Goal: Task Accomplishment & Management: Use online tool/utility

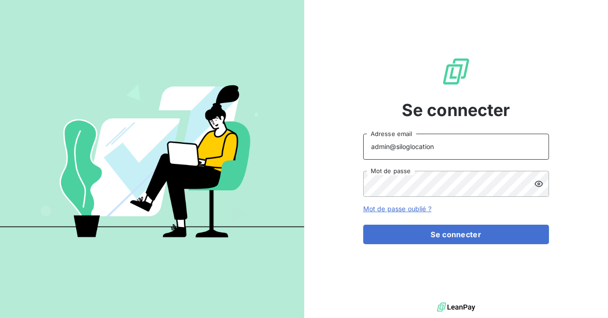
click at [476, 146] on input "admin@siloglocation" at bounding box center [456, 147] width 186 height 26
type input "admin@matexlabfrance"
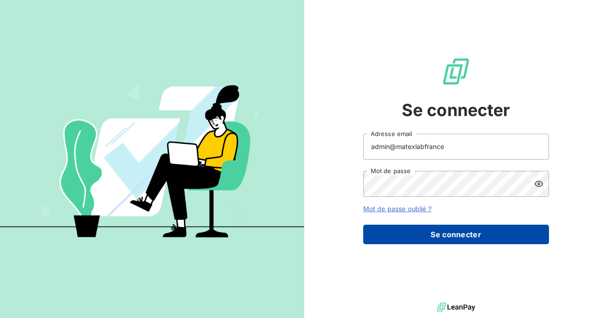
click at [459, 241] on button "Se connecter" at bounding box center [456, 234] width 186 height 19
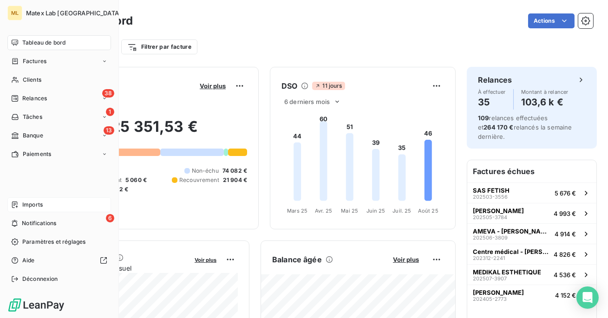
click at [22, 206] on span "Imports" at bounding box center [32, 205] width 20 height 8
